Goal: Check status: Check status

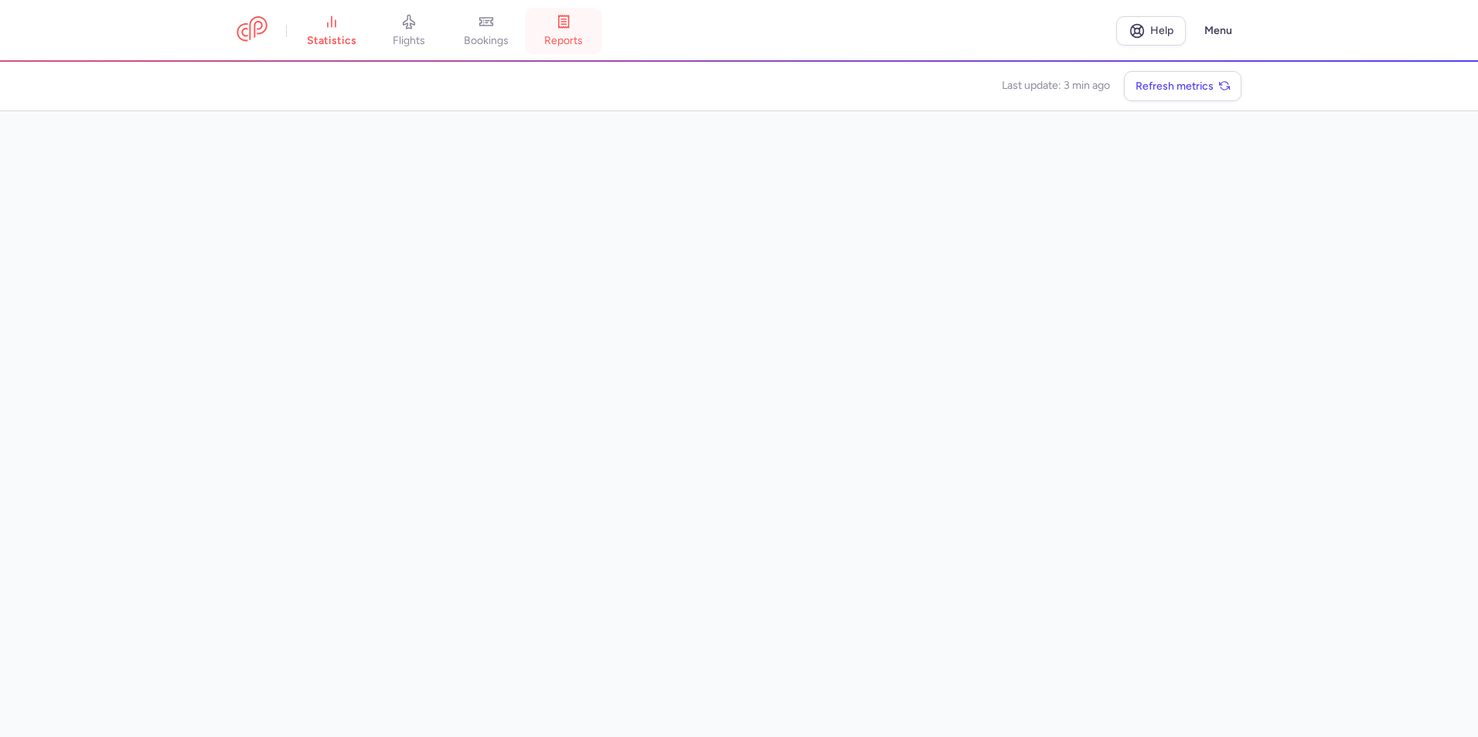
click at [588, 29] on link "reports" at bounding box center [563, 31] width 77 height 34
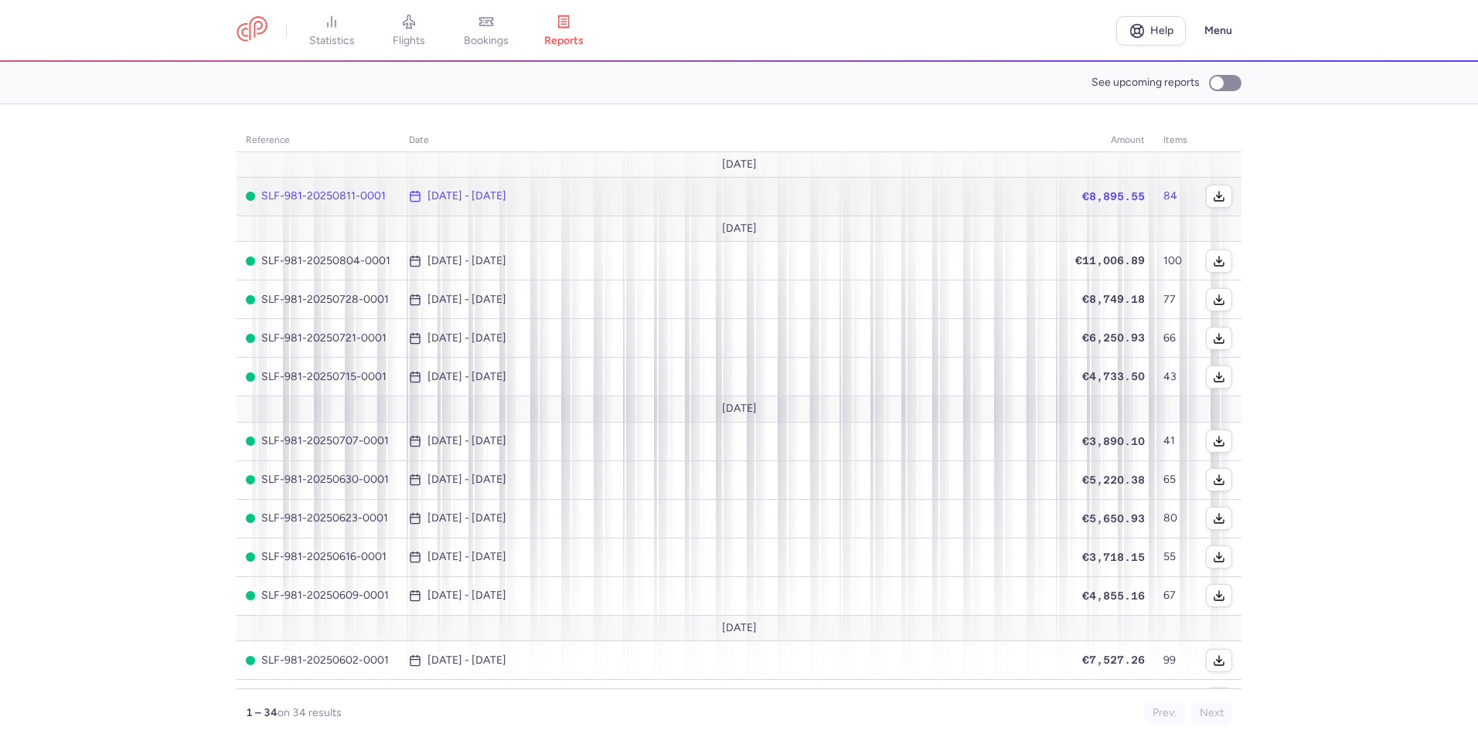
click at [815, 194] on span "[DATE] - [DATE]" at bounding box center [733, 196] width 648 height 12
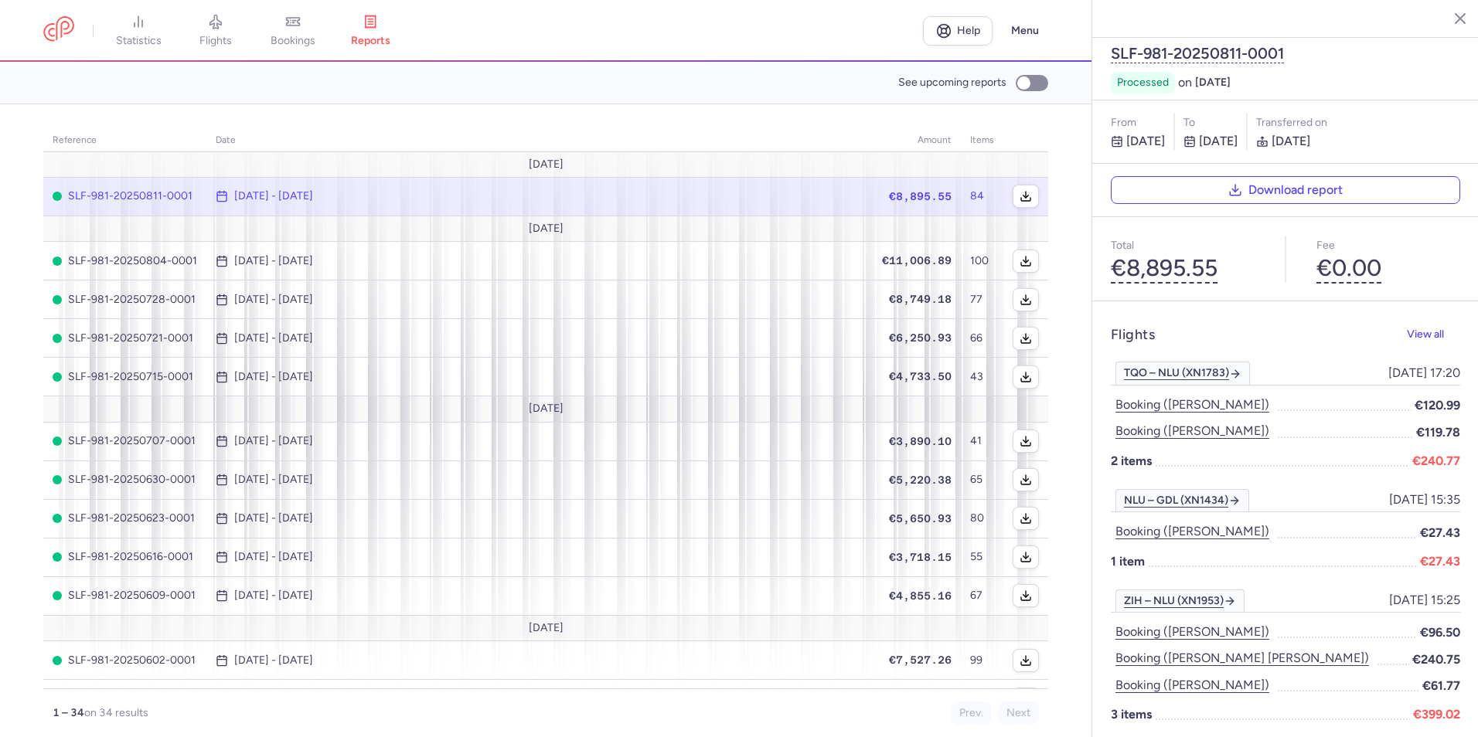
click at [843, 413] on td "[DATE]" at bounding box center [545, 409] width 1005 height 26
